Goal: Check status

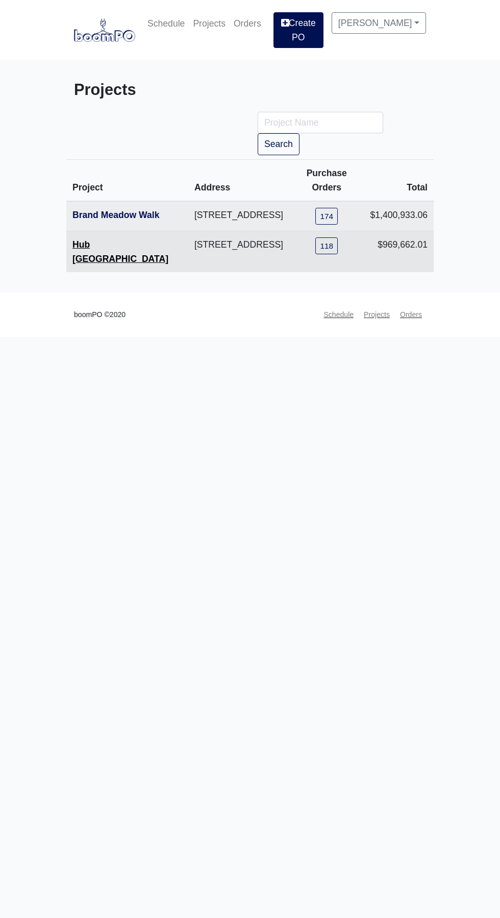
click at [84, 249] on link "Hub [GEOGRAPHIC_DATA]" at bounding box center [120, 251] width 96 height 25
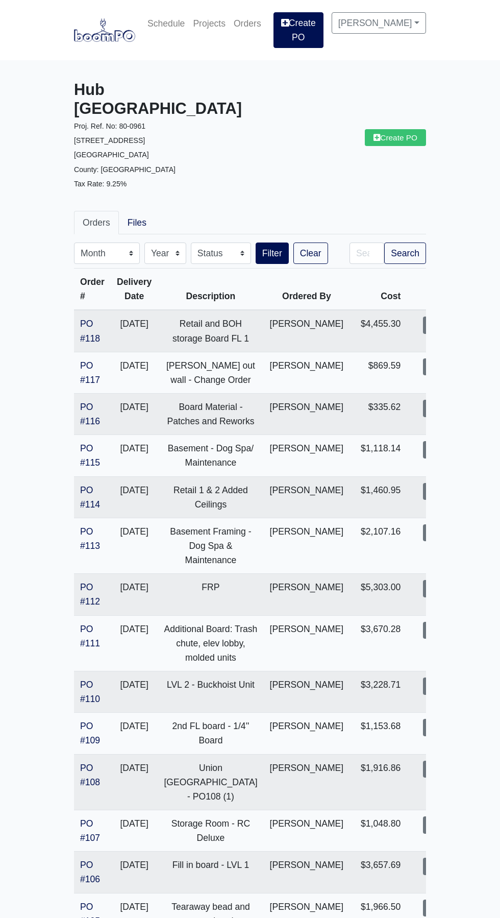
scroll to position [1, 0]
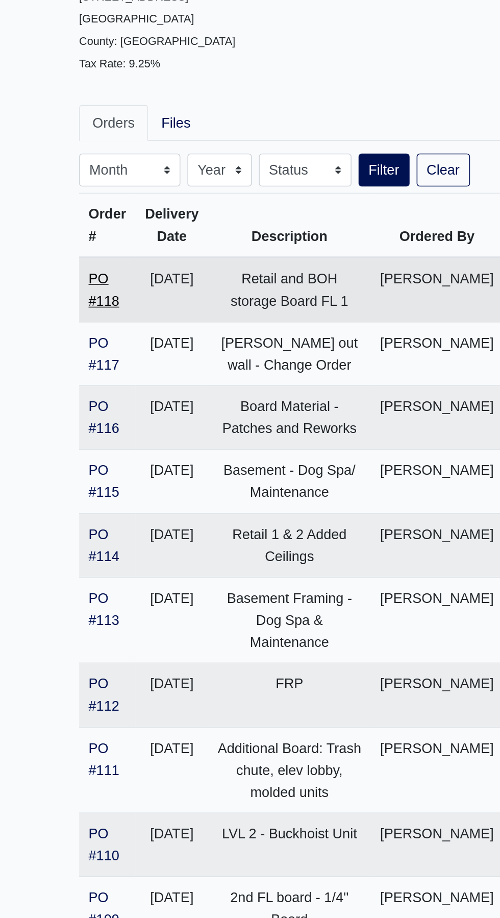
click at [80, 318] on link "PO #118" at bounding box center [90, 330] width 20 height 25
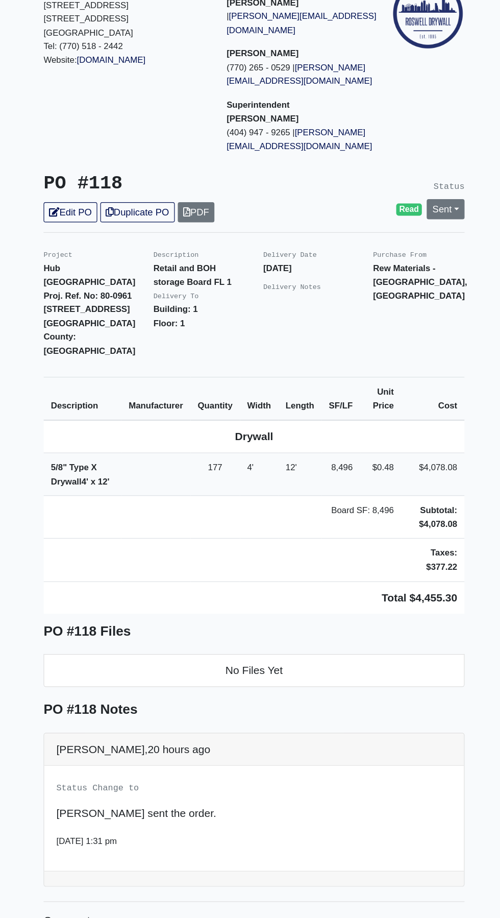
scroll to position [15, 0]
